Goal: Communication & Community: Answer question/provide support

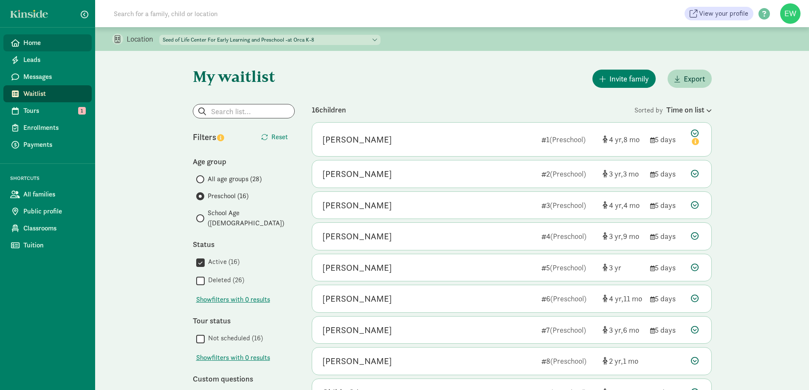
scroll to position [268, 0]
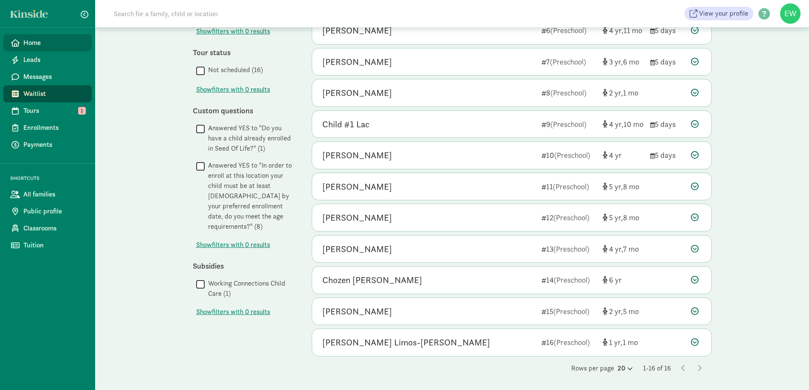
click at [33, 48] on link "Home" at bounding box center [47, 42] width 88 height 17
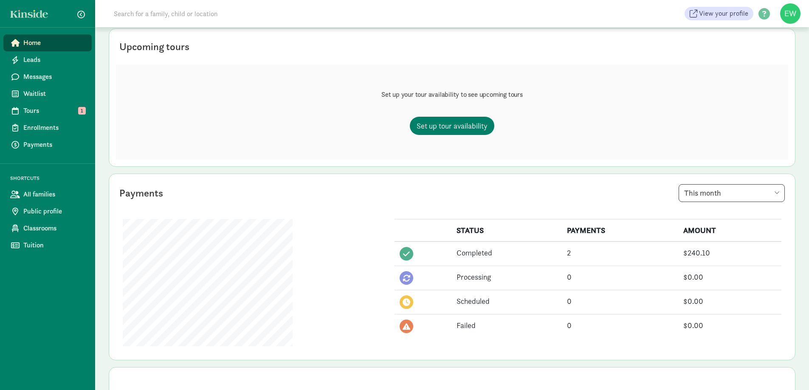
scroll to position [85, 0]
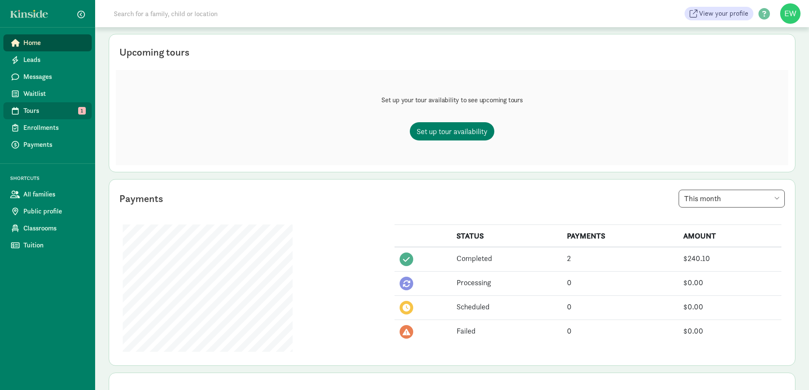
click at [76, 116] on link "Tours 1" at bounding box center [47, 110] width 88 height 17
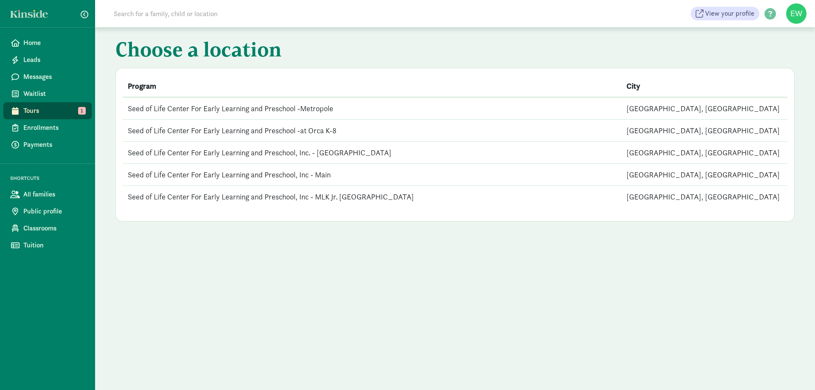
click at [167, 115] on td "Seed of Life Center For Early Learning and Preschool -Metropole" at bounding box center [372, 108] width 499 height 23
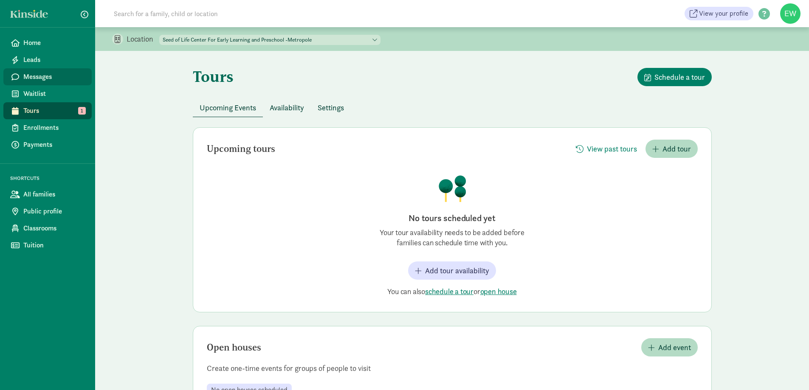
click at [45, 69] on link "Messages" at bounding box center [47, 76] width 88 height 17
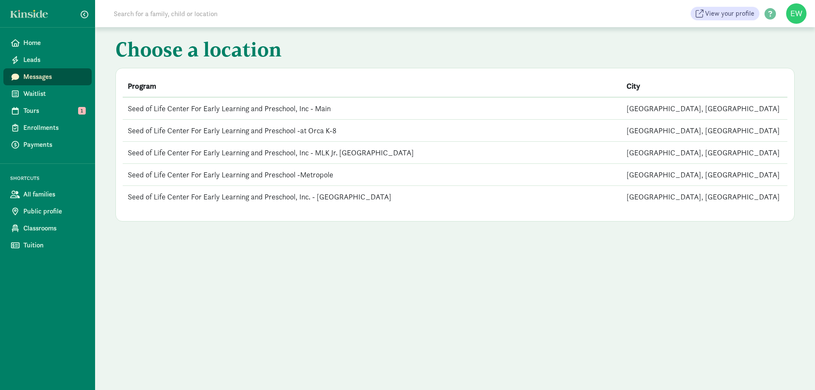
click at [269, 107] on td "Seed of Life Center For Early Learning and Preschool, Inc - Main" at bounding box center [372, 108] width 499 height 23
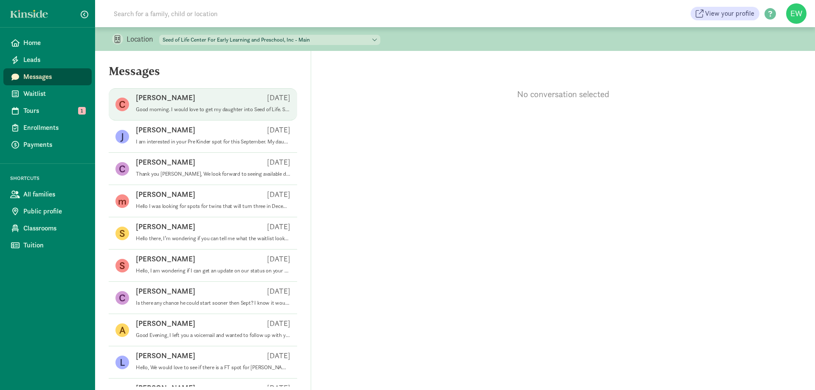
click at [228, 101] on div "[PERSON_NAME] [DATE]" at bounding box center [213, 100] width 155 height 14
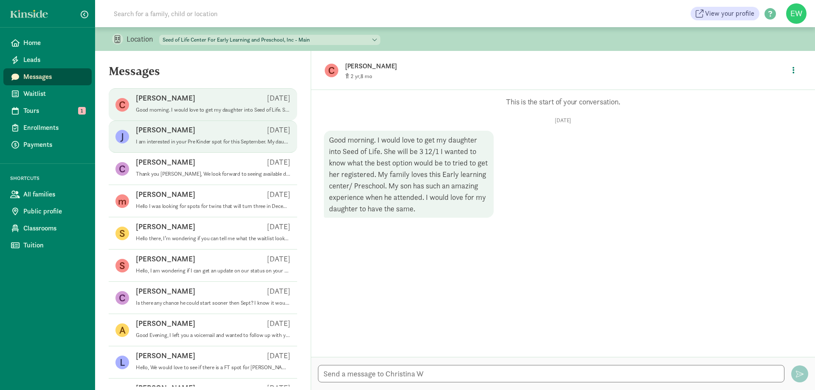
click at [191, 135] on div "[PERSON_NAME] [DATE]" at bounding box center [213, 132] width 155 height 14
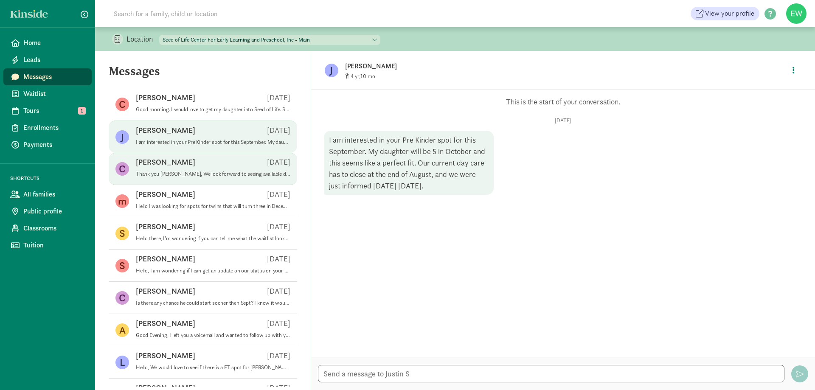
click at [181, 175] on p "Thank you [PERSON_NAME], We look forward to seeing available dates for touring.…" at bounding box center [213, 174] width 155 height 7
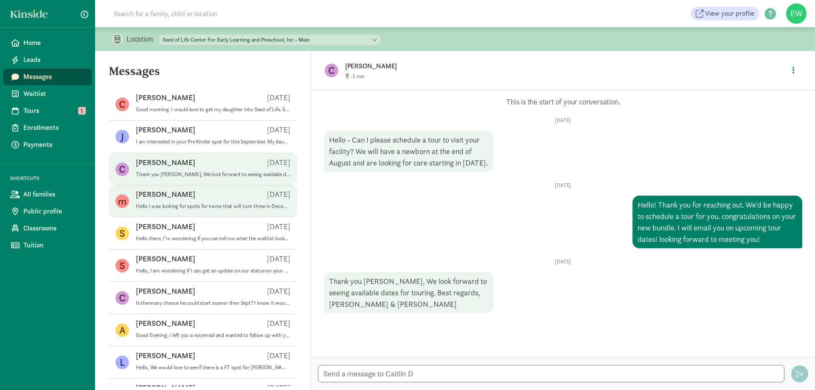
click at [160, 217] on div "m [PERSON_NAME] [DATE] Hello I was looking for spots for twins that will turn t…" at bounding box center [203, 233] width 189 height 32
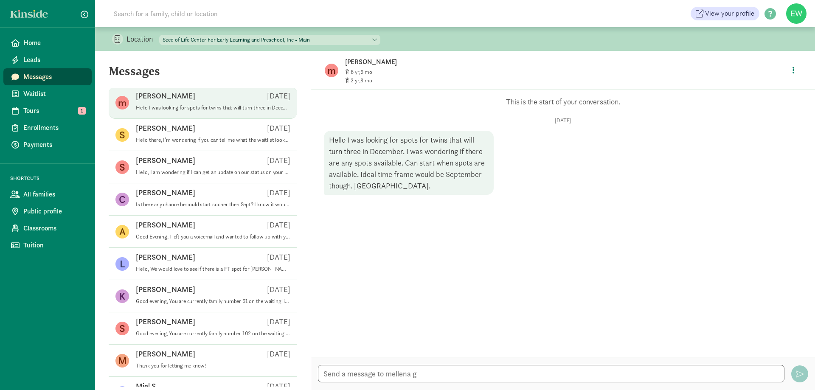
scroll to position [85, 0]
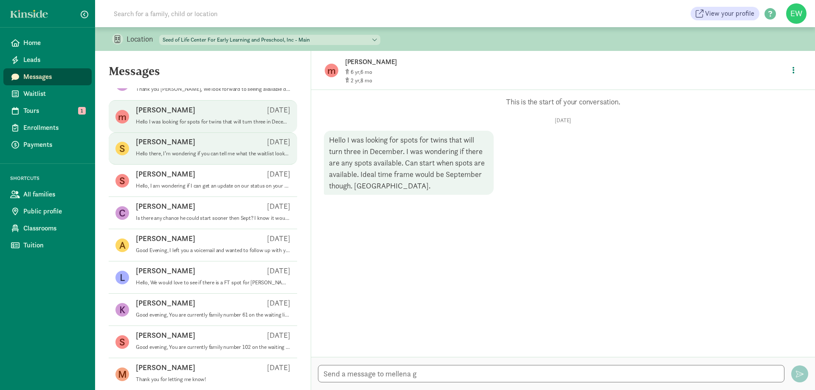
click at [183, 139] on div "[PERSON_NAME] [DATE]" at bounding box center [213, 144] width 155 height 14
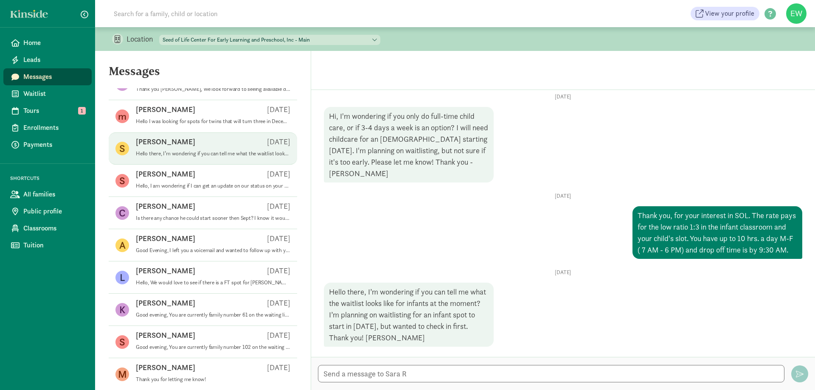
scroll to position [24, 0]
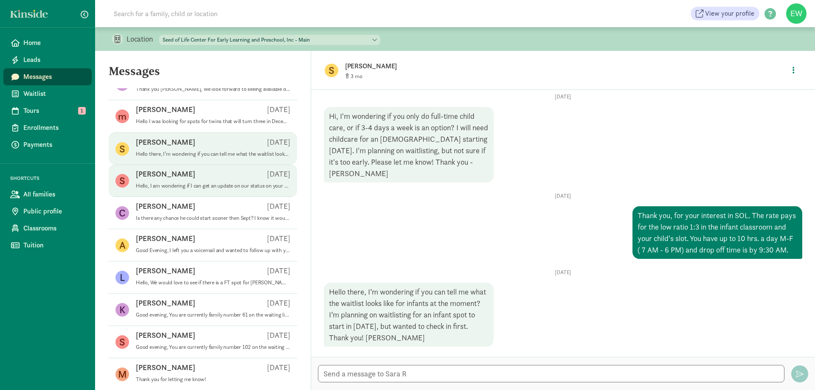
click at [186, 175] on div "[PERSON_NAME] [DATE]" at bounding box center [213, 176] width 155 height 14
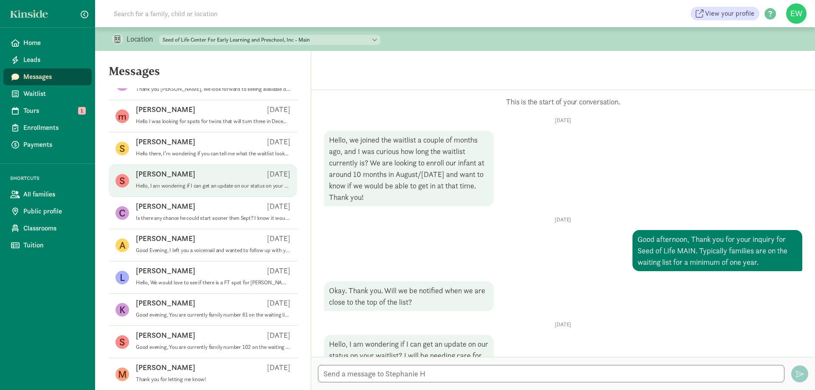
scroll to position [357, 0]
